Goal: Task Accomplishment & Management: Use online tool/utility

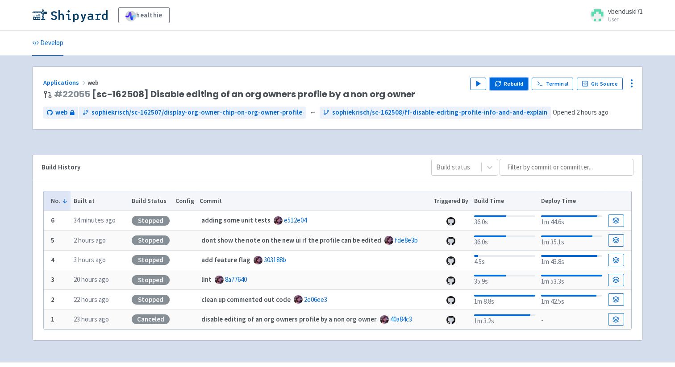
click at [514, 85] on button "Rebuild" at bounding box center [509, 84] width 38 height 12
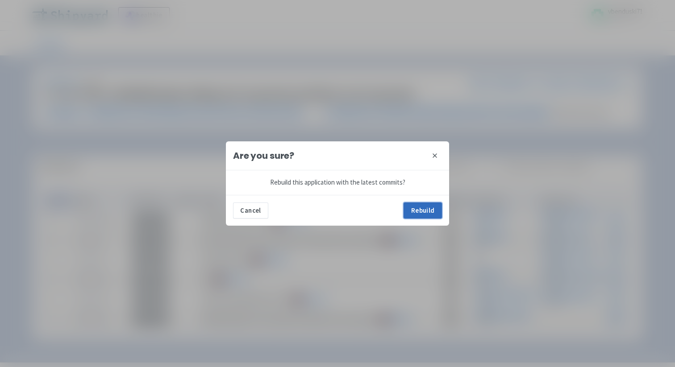
click at [427, 207] on button "Rebuild" at bounding box center [423, 211] width 38 height 16
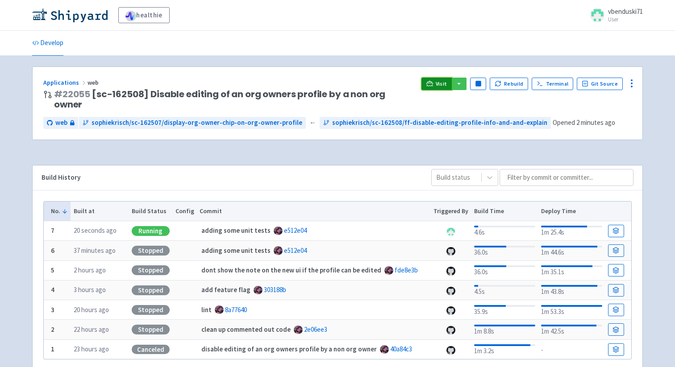
click at [441, 84] on span "Visit" at bounding box center [442, 83] width 12 height 7
